Goal: Register for event/course

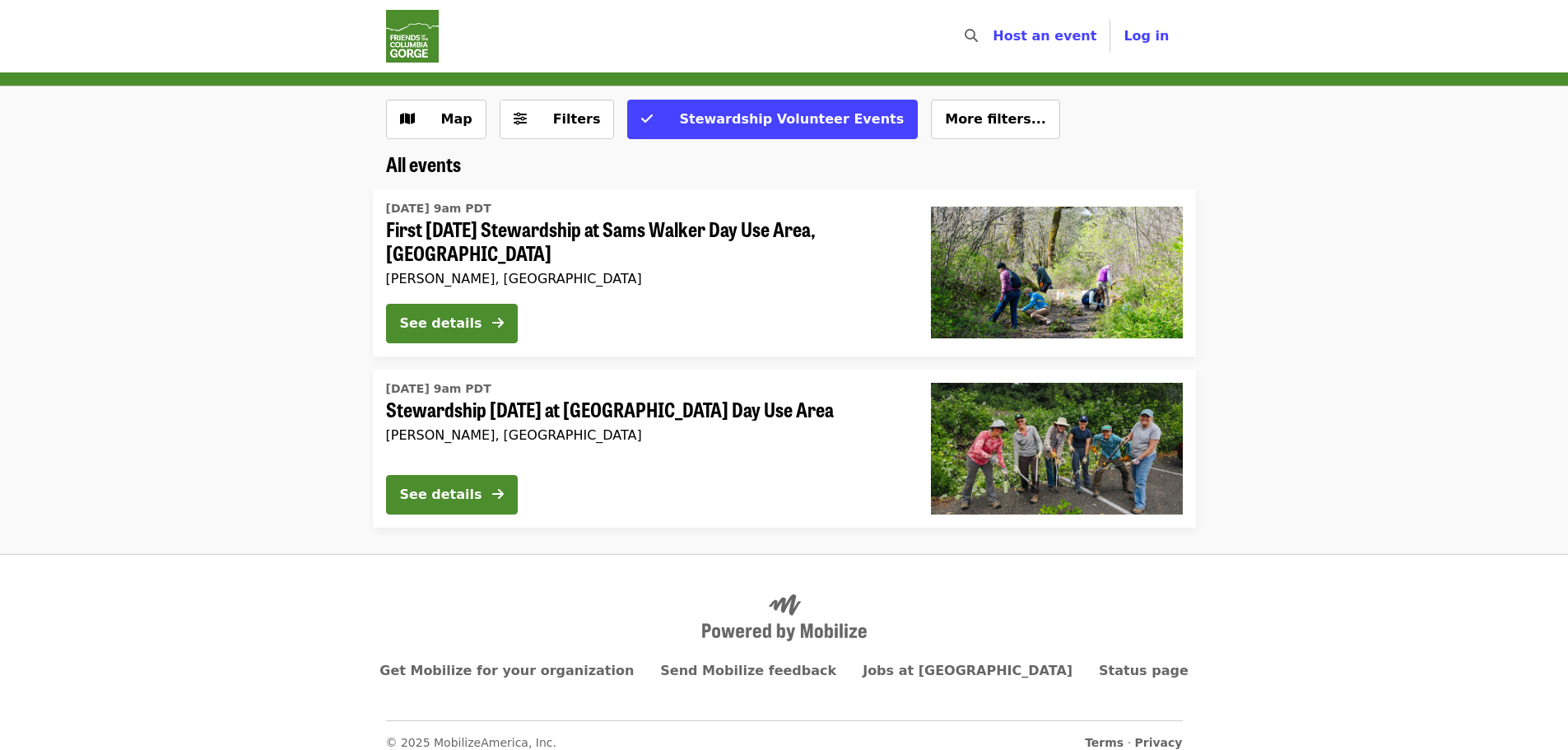
click at [1077, 429] on img at bounding box center [1056, 448] width 252 height 131
click at [688, 229] on span "First [DATE] Stewardship at Sams Walker Day Use Area, [GEOGRAPHIC_DATA]" at bounding box center [645, 241] width 518 height 48
